Goal: Information Seeking & Learning: Learn about a topic

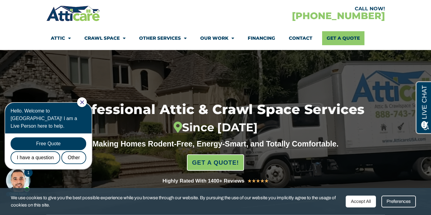
scroll to position [26, 0]
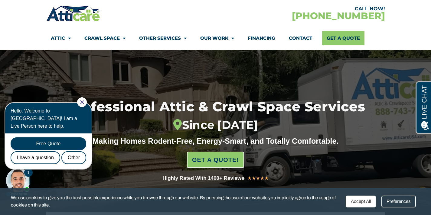
click at [84, 103] on icon "Close Chat" at bounding box center [82, 102] width 4 height 4
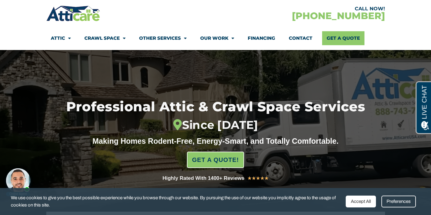
click at [125, 38] on span "Menu" at bounding box center [123, 38] width 6 height 11
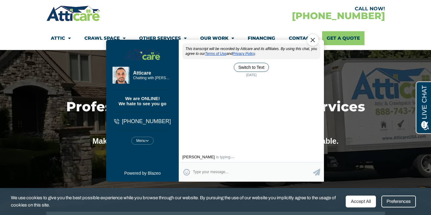
click at [313, 42] on div "Close Chat" at bounding box center [313, 40] width 12 height 12
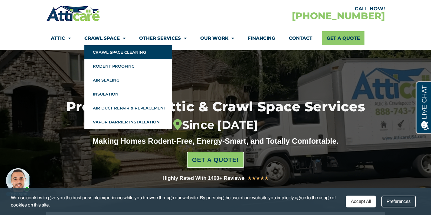
click at [118, 51] on link "Crawl Space Cleaning" at bounding box center [128, 52] width 88 height 14
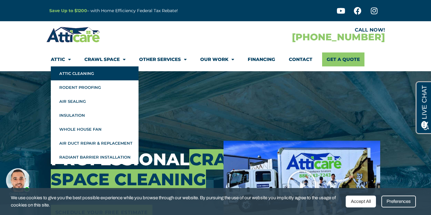
click at [67, 74] on link "Attic Cleaning" at bounding box center [95, 73] width 88 height 14
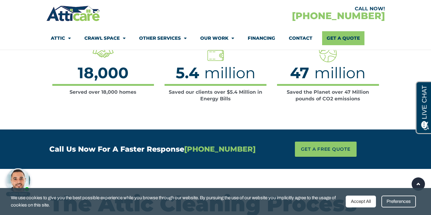
scroll to position [996, 0]
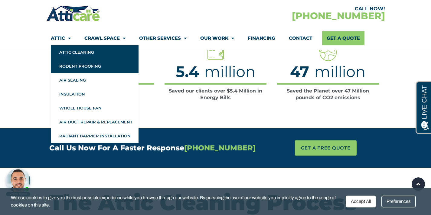
click at [70, 65] on link "Rodent Proofing" at bounding box center [95, 66] width 88 height 14
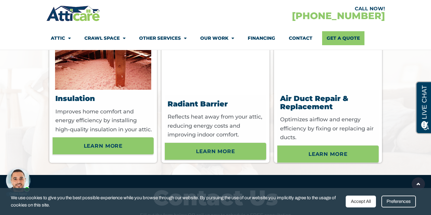
scroll to position [2381, 0]
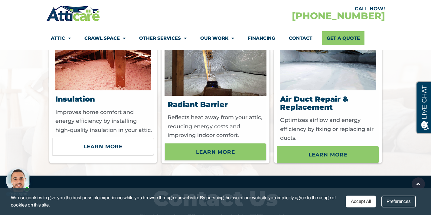
click at [115, 141] on span "Learn More" at bounding box center [103, 146] width 39 height 10
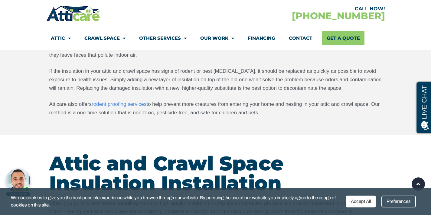
scroll to position [1030, 0]
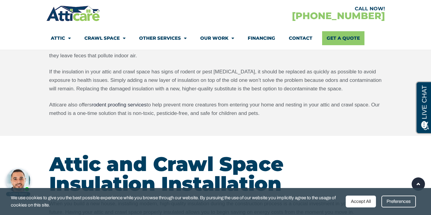
click at [141, 103] on link "rodent proofing services" at bounding box center [119, 105] width 55 height 6
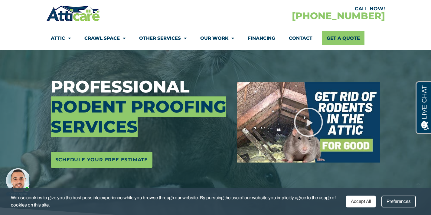
scroll to position [72, 0]
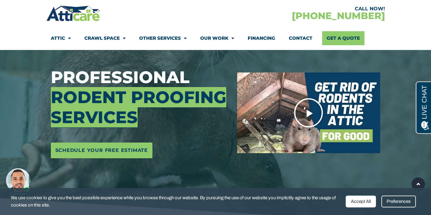
click at [312, 115] on icon "Play Video" at bounding box center [309, 112] width 30 height 30
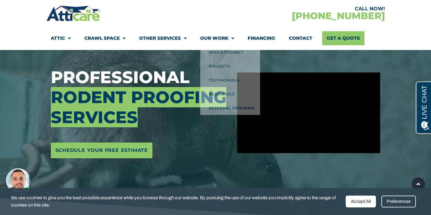
click at [268, 37] on link "Financing" at bounding box center [262, 38] width 28 height 14
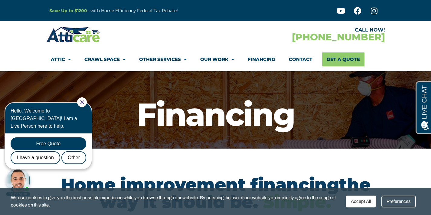
click at [86, 106] on div at bounding box center [82, 102] width 10 height 10
click at [84, 104] on icon "Close Chat" at bounding box center [82, 102] width 4 height 4
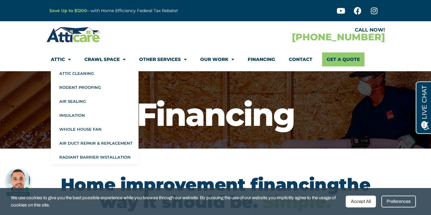
click at [67, 56] on span "Menu" at bounding box center [68, 59] width 6 height 11
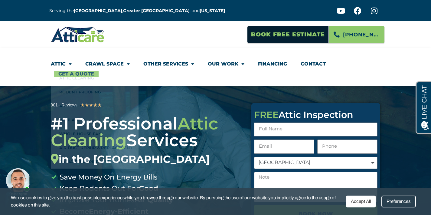
click at [160, 42] on div at bounding box center [133, 35] width 165 height 18
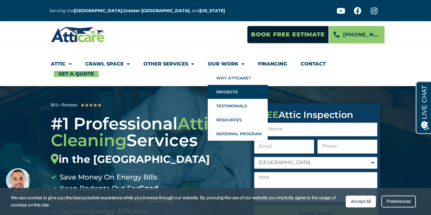
click at [229, 90] on link "Projects" at bounding box center [238, 92] width 60 height 14
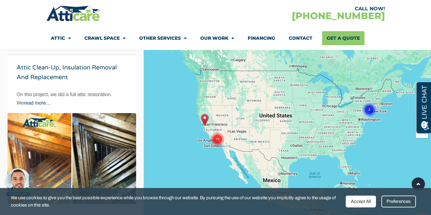
scroll to position [107, 0]
